Goal: Feedback & Contribution: Contribute content

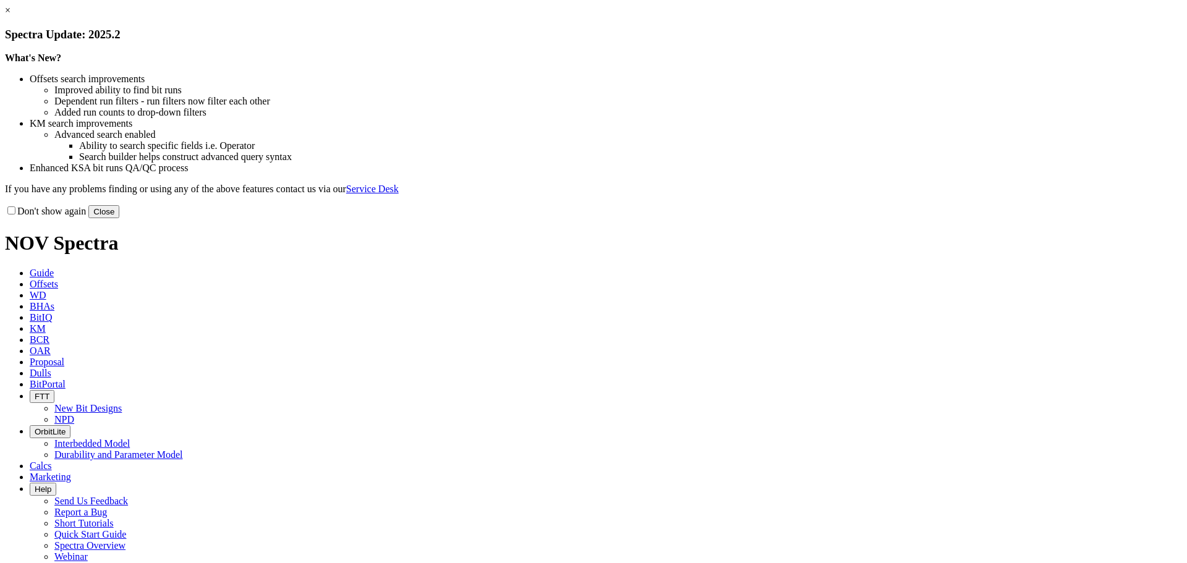
click at [119, 218] on button "Close" at bounding box center [103, 211] width 31 height 13
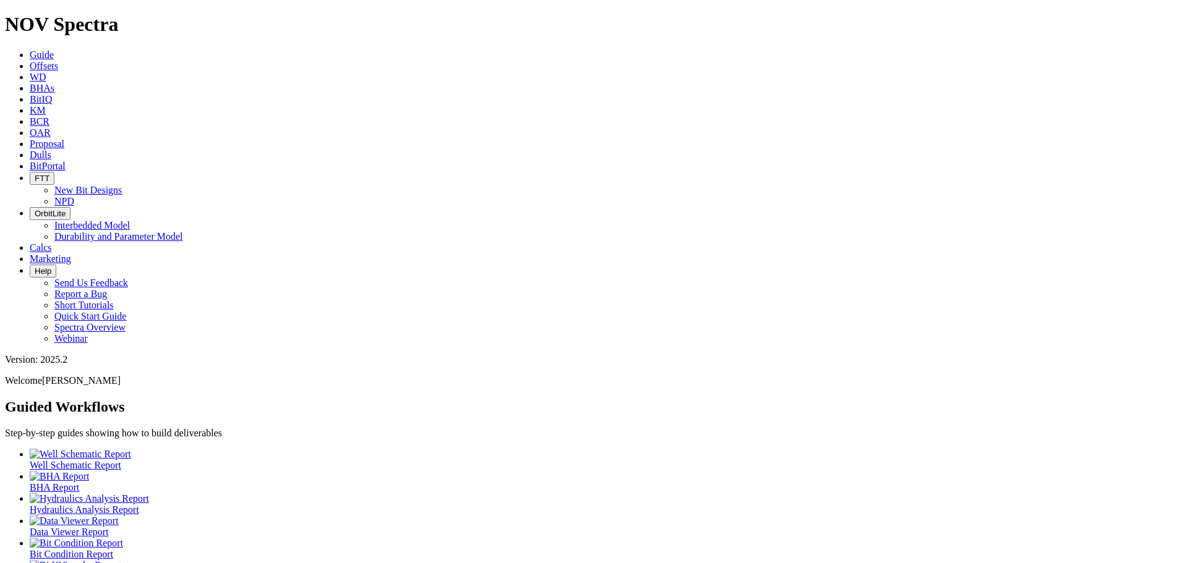
drag, startPoint x: 189, startPoint y: 14, endPoint x: 165, endPoint y: 19, distance: 24.0
click at [30, 61] on icon at bounding box center [30, 66] width 0 height 11
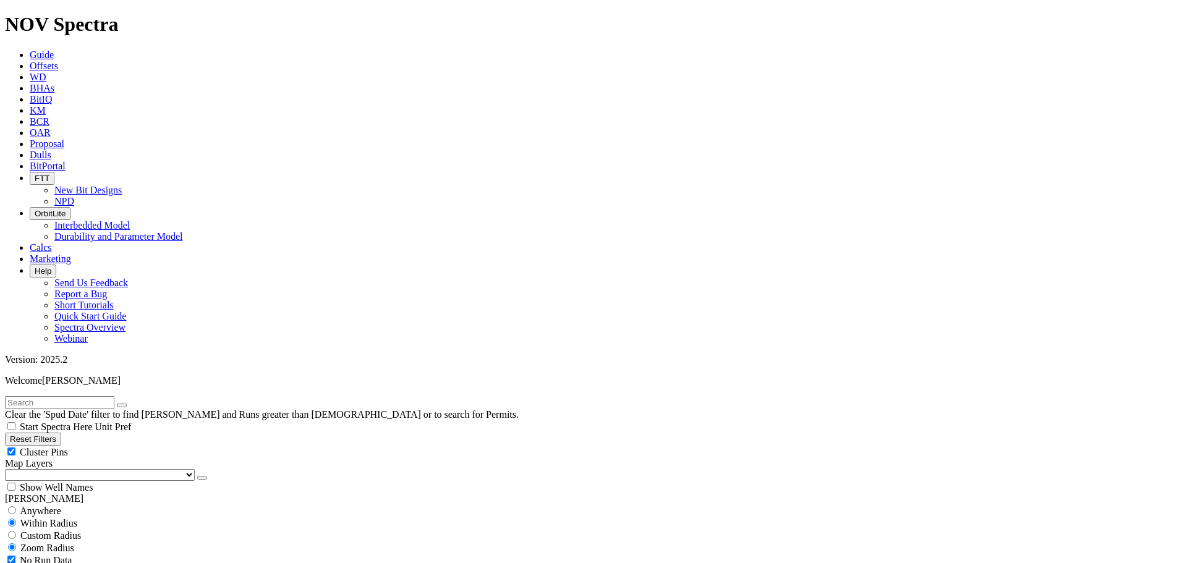
click at [122, 446] on div "Cluster Pins" at bounding box center [593, 452] width 1177 height 12
checkbox input "false"
click at [75, 469] on select "US Counties [GEOGRAPHIC_DATA], [GEOGRAPHIC_DATA] [GEOGRAPHIC_DATA], [GEOGRAPHIC…" at bounding box center [100, 475] width 190 height 12
click at [9, 469] on select "US Counties [GEOGRAPHIC_DATA], [GEOGRAPHIC_DATA] [GEOGRAPHIC_DATA], [GEOGRAPHIC…" at bounding box center [100, 475] width 190 height 12
click at [51, 150] on link "Dulls" at bounding box center [41, 155] width 22 height 11
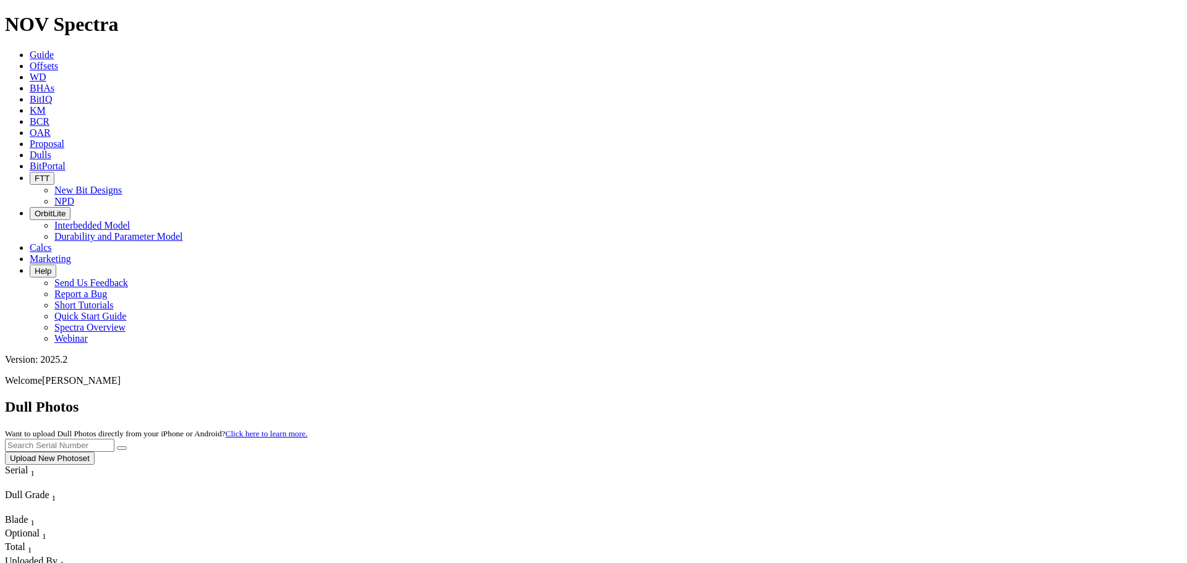
click at [95, 452] on button "Upload New Photoset" at bounding box center [50, 458] width 90 height 13
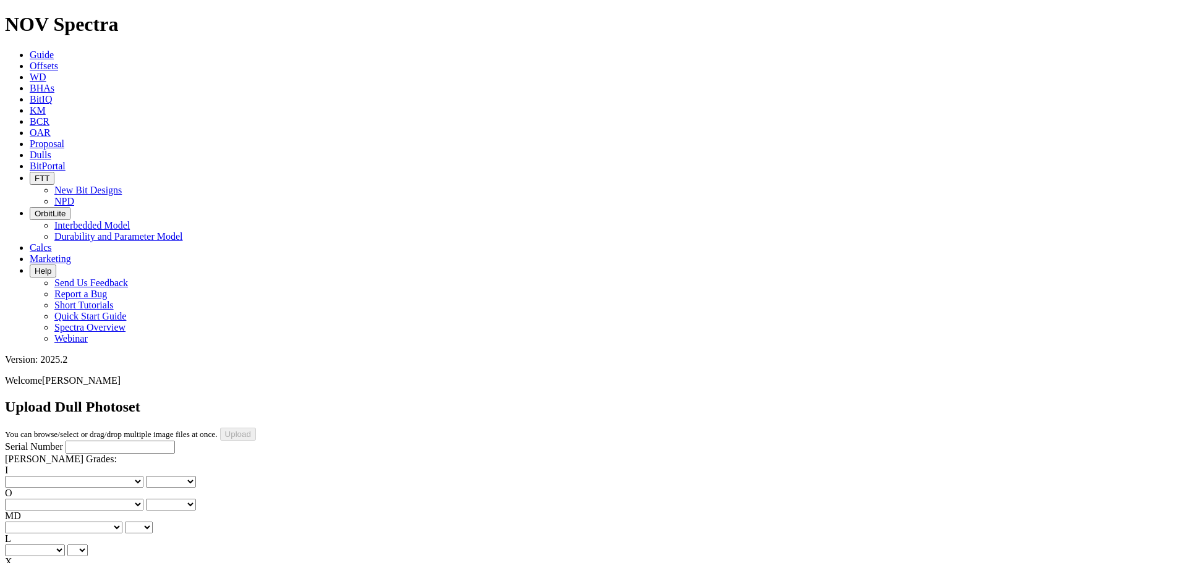
scroll to position [142, 0]
click at [116, 441] on input "Serial Number" at bounding box center [120, 447] width 109 height 13
type input "A318922"
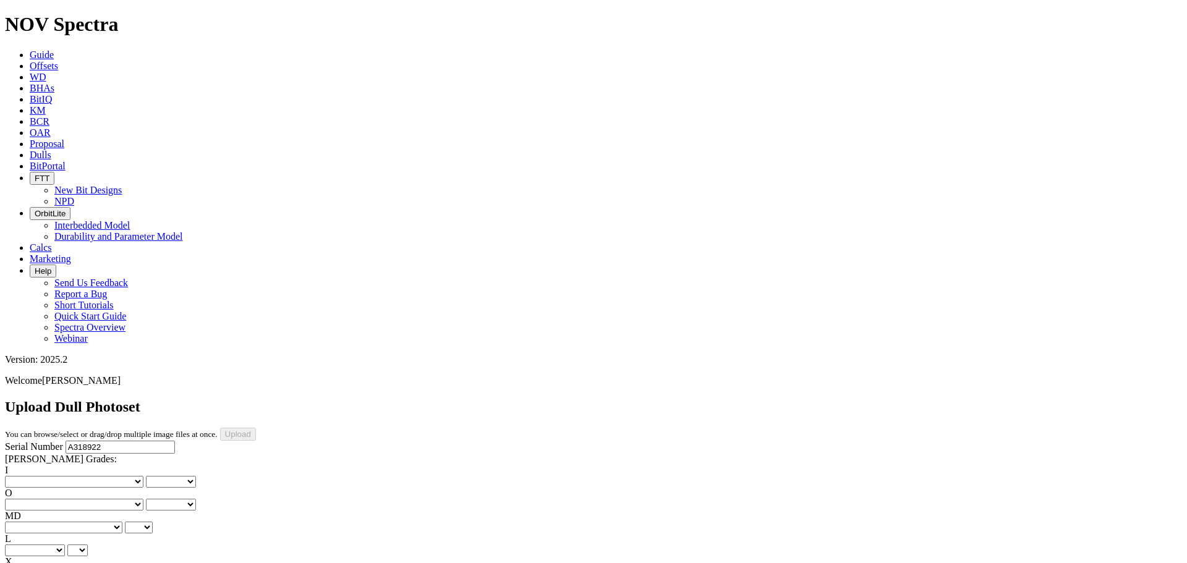
scroll to position [131, 0]
click at [54, 476] on select "No lost, worn or damaged cutters 0 1 2 3 4 5 6 7 8 No diamond table left on any…" at bounding box center [74, 482] width 139 height 12
select select "number:0"
click at [25, 476] on select "No lost, worn or damaged cutters 0 1 2 3 4 5 6 7 8 No diamond table left on any…" at bounding box center [74, 482] width 139 height 12
select select "number:0"
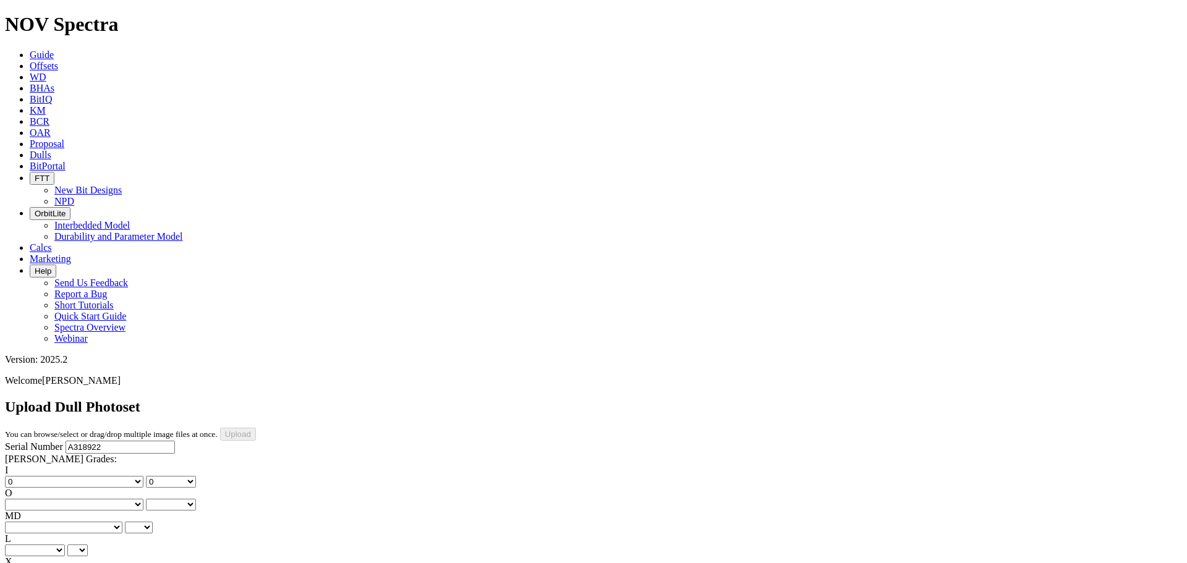
click at [112, 499] on select "No lost, worn or damaged cutters 0 1 2 3 4 5 6 7 8 No diamond table left on any…" at bounding box center [74, 505] width 139 height 12
select select "number:0"
click at [88, 499] on select "No lost, worn or damaged cutters 0 1 2 3 4 5 6 7 8 No diamond table left on any…" at bounding box center [74, 505] width 139 height 12
select select "number:0"
click at [52, 522] on select "BF - Bond Failure BT - Broken Teeth/Cutters BU - Balled Up Bit CR - Cored CT - …" at bounding box center [63, 528] width 117 height 12
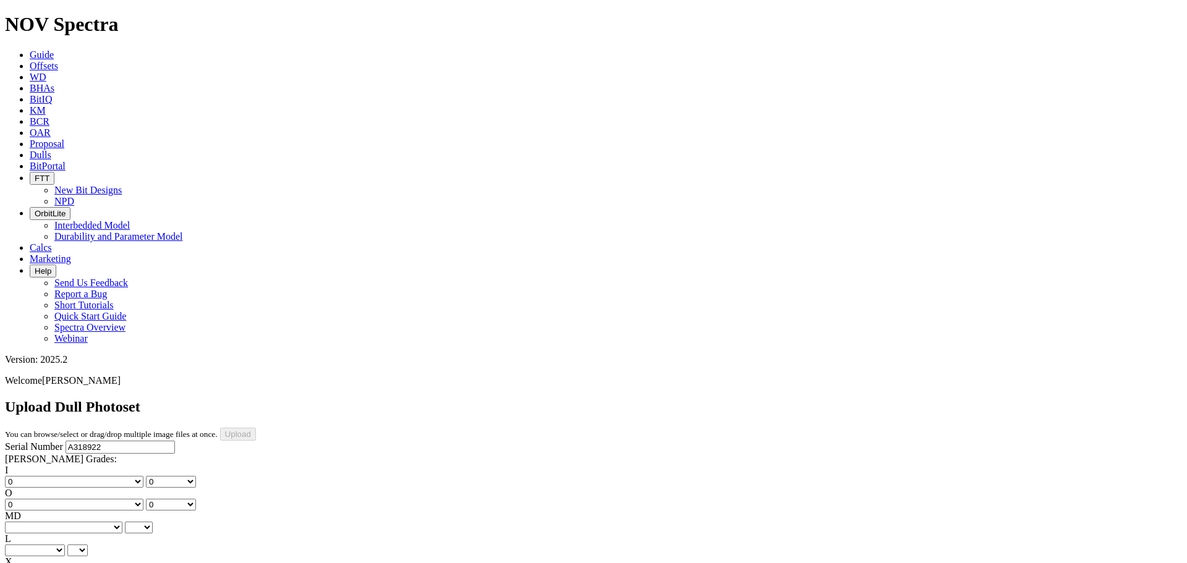
select select "string:CT"
click at [25, 522] on select "BF - Bond Failure BT - Broken Teeth/Cutters BU - Balled Up Bit CR - Cored CT - …" at bounding box center [63, 528] width 117 height 12
select select "string:CT"
click at [65, 545] on select "A - All C - Cone G - Gauge N - Nose S - Shoulder T - Taper" at bounding box center [35, 551] width 60 height 12
select select "string:G"
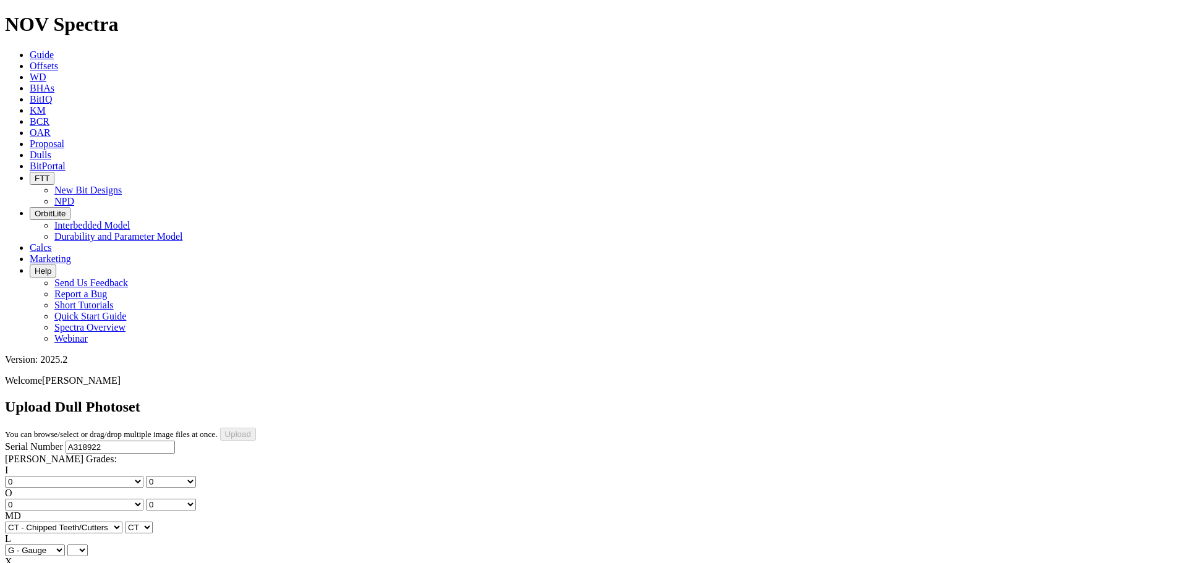
click at [65, 545] on select "A - All C - Cone G - Gauge N - Nose S - Shoulder T - Taper" at bounding box center [35, 551] width 60 height 12
select select "string:G"
click at [24, 563] on select "X" at bounding box center [14, 574] width 19 height 12
select select "string:X"
click at [24, 563] on select "X" at bounding box center [14, 574] width 19 height 12
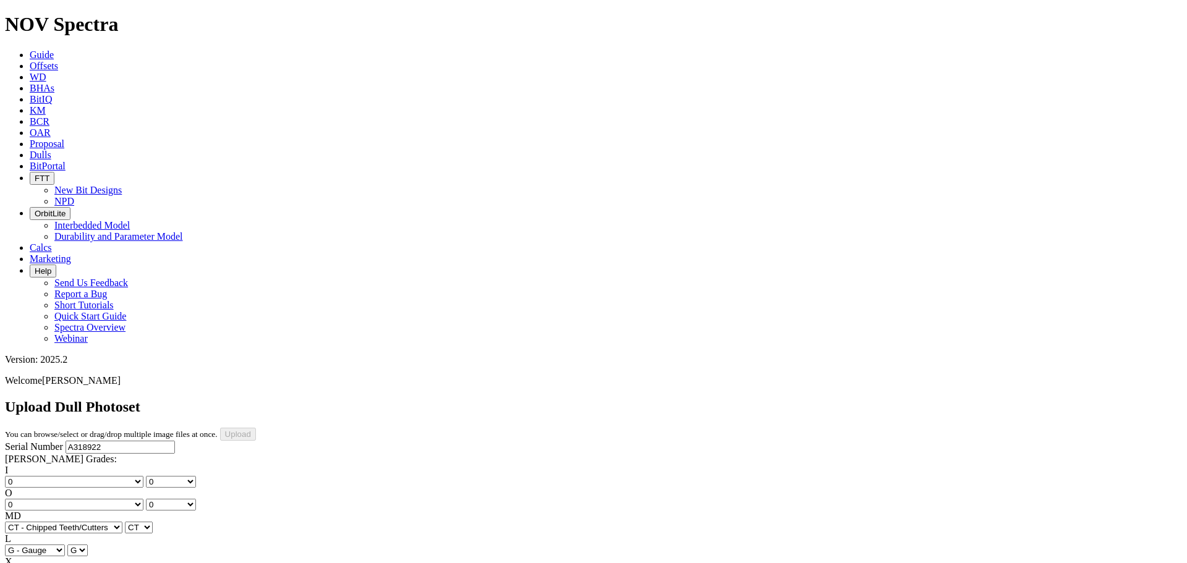
select select "string:X"
select select "string:I"
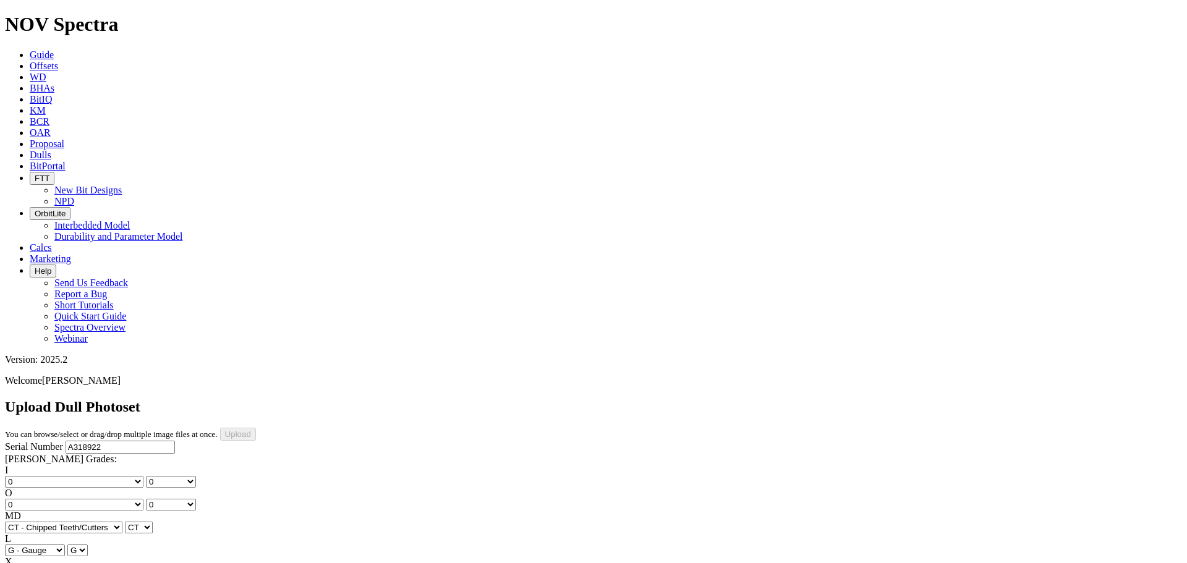
select select "string:WT"
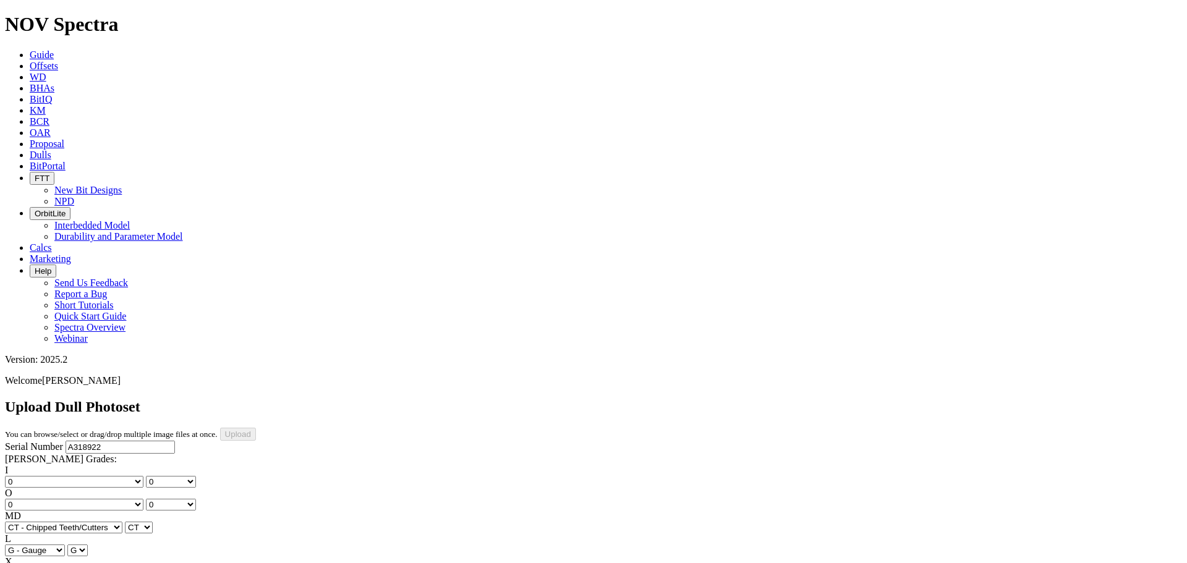
select select "string:TD"
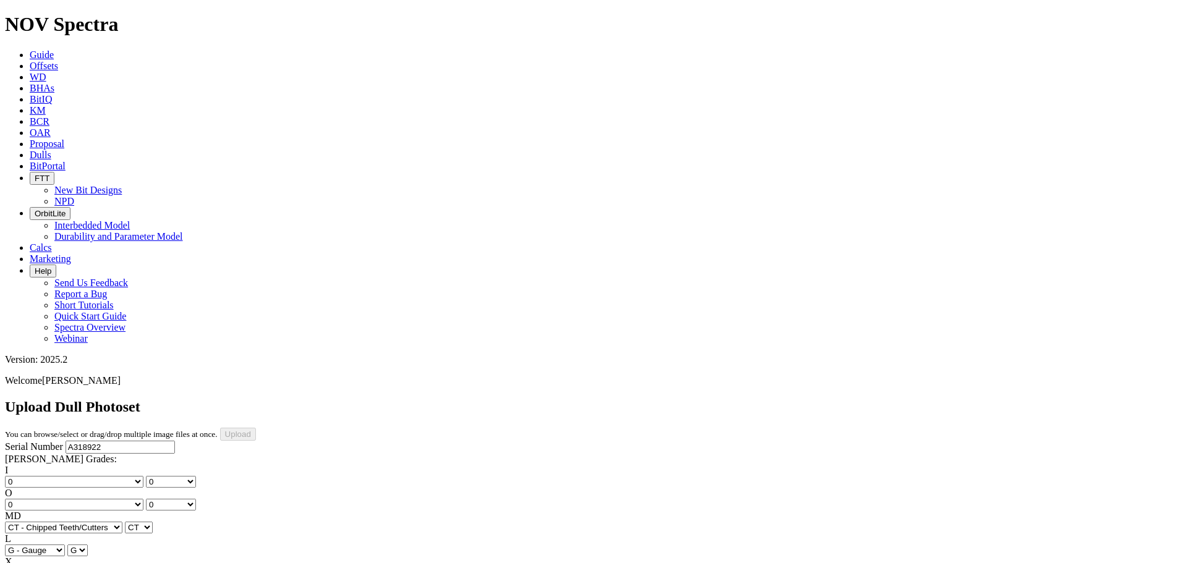
type input "[DATE]"
drag, startPoint x: 83, startPoint y: 115, endPoint x: 43, endPoint y: 117, distance: 40.2
click at [66, 441] on input "A318922" at bounding box center [120, 447] width 109 height 13
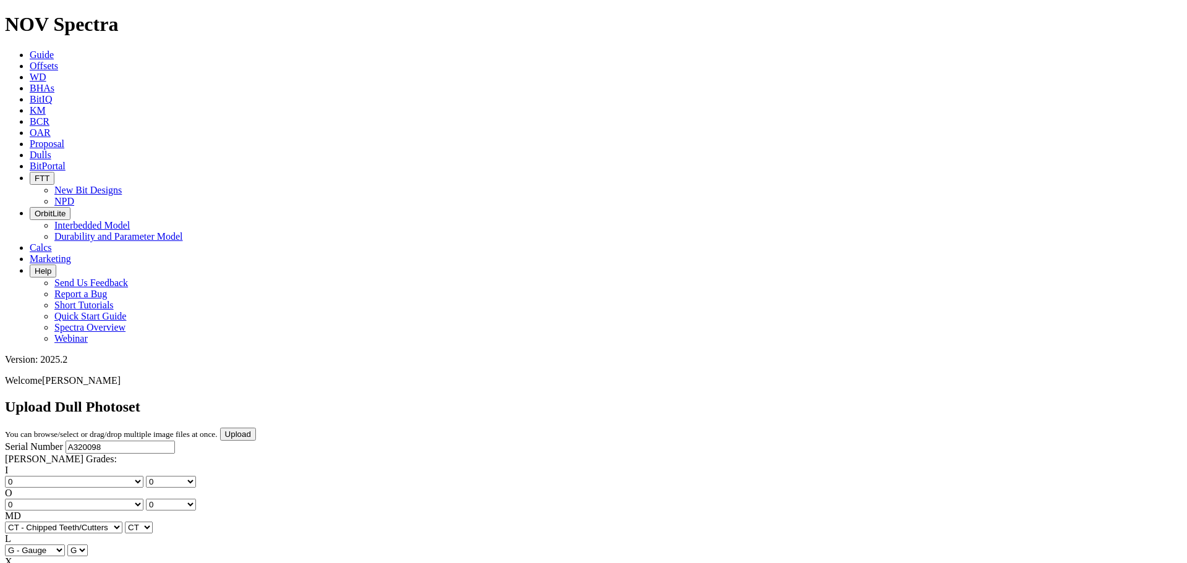
type input "A320098"
drag, startPoint x: 1093, startPoint y: 53, endPoint x: 1536, endPoint y: 92, distance: 444.4
click at [256, 428] on input "Upload" at bounding box center [238, 434] width 36 height 13
